Goal: Navigation & Orientation: Find specific page/section

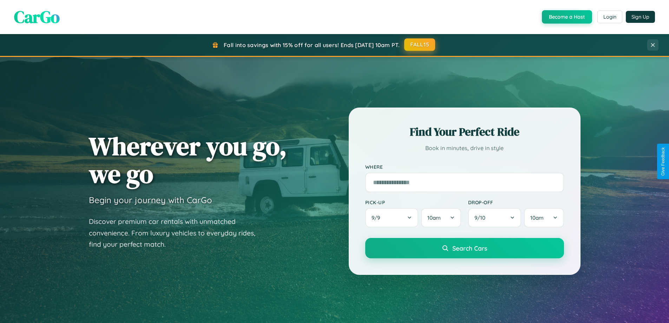
click at [420, 45] on button "FALL15" at bounding box center [419, 44] width 31 height 13
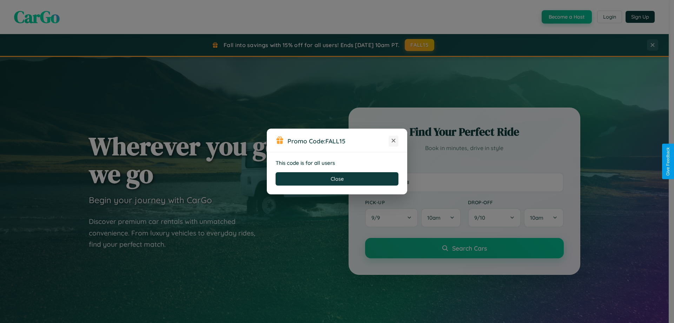
click at [393, 141] on icon at bounding box center [393, 140] width 7 height 7
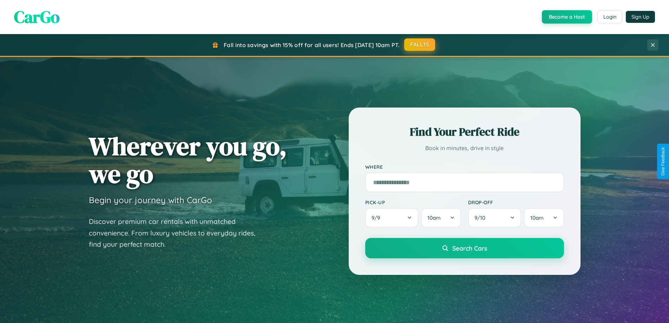
click at [420, 45] on button "FALL15" at bounding box center [419, 44] width 31 height 13
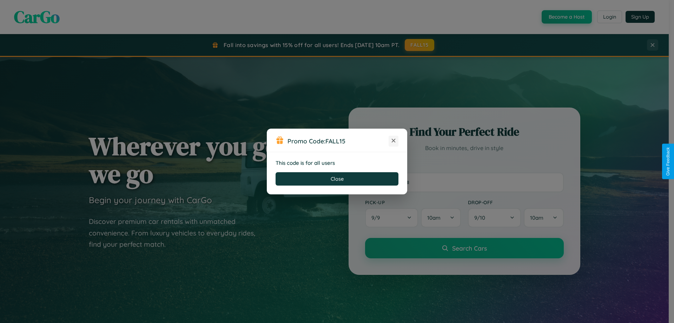
click at [393, 141] on icon at bounding box center [393, 140] width 7 height 7
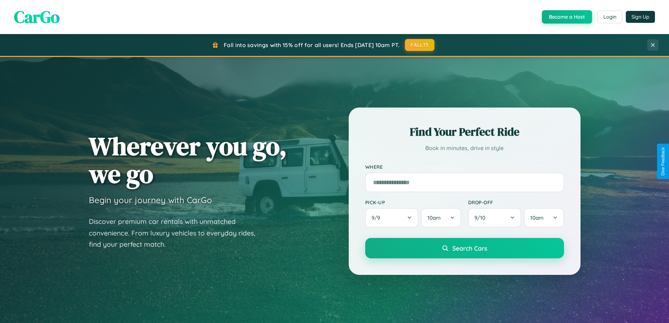
scroll to position [483, 0]
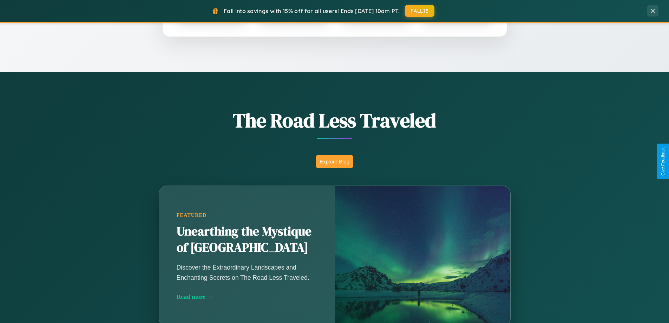
click at [334, 161] on button "Explore Blog" at bounding box center [334, 161] width 37 height 13
